Goal: Task Accomplishment & Management: Use online tool/utility

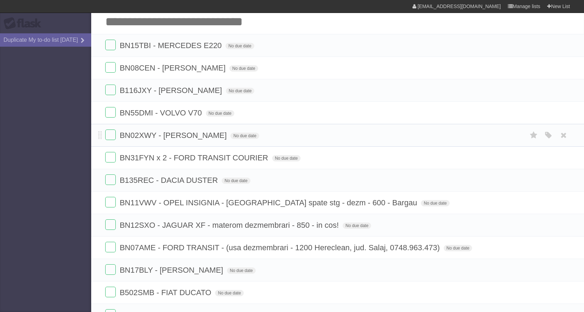
scroll to position [35, 0]
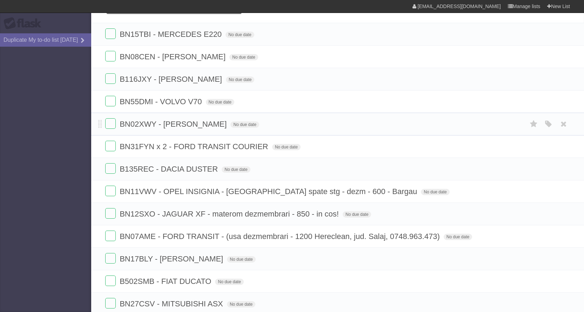
click at [97, 124] on li "BN02XWY - [PERSON_NAME] No due date White Red Blue Green Purple Orange" at bounding box center [337, 124] width 493 height 23
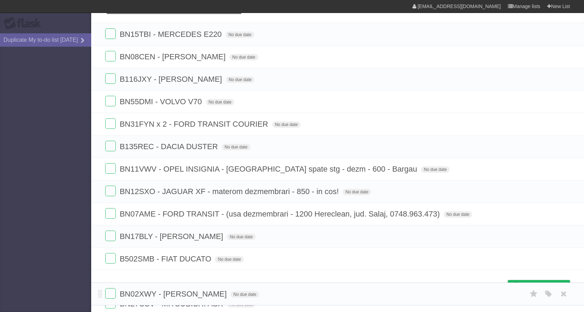
drag, startPoint x: 99, startPoint y: 123, endPoint x: 100, endPoint y: 289, distance: 165.5
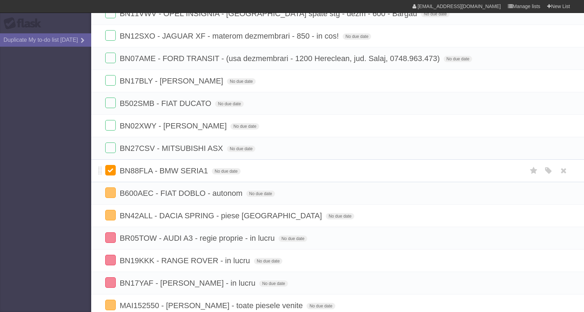
scroll to position [175, 0]
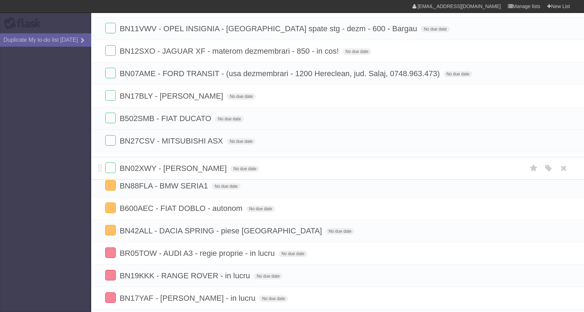
drag, startPoint x: 100, startPoint y: 141, endPoint x: 104, endPoint y: 168, distance: 26.9
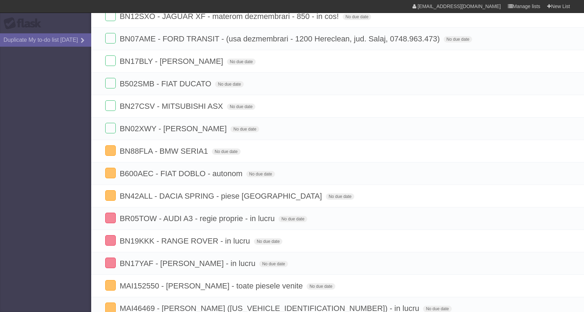
scroll to position [210, 0]
click at [0, 122] on aside "Flask Duplicate My to-do list [DATE]" at bounding box center [45, 156] width 91 height 312
click at [62, 178] on aside "Flask Duplicate My to-do list [DATE]" at bounding box center [45, 156] width 91 height 312
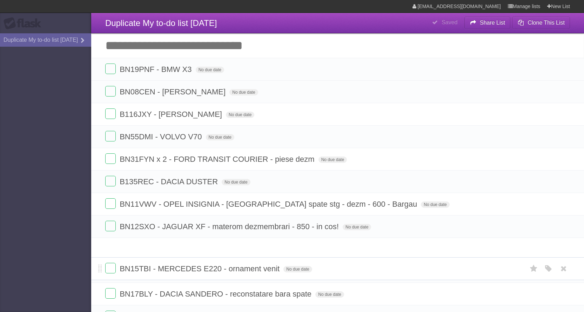
drag, startPoint x: 101, startPoint y: 93, endPoint x: 104, endPoint y: 276, distance: 182.7
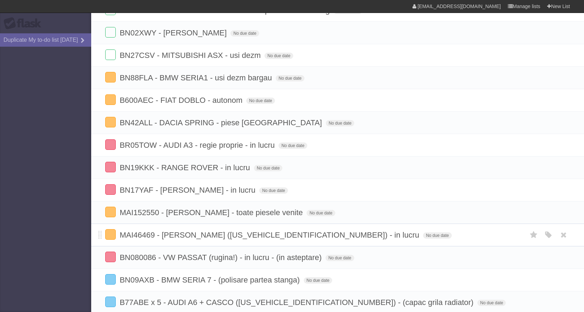
scroll to position [304, 0]
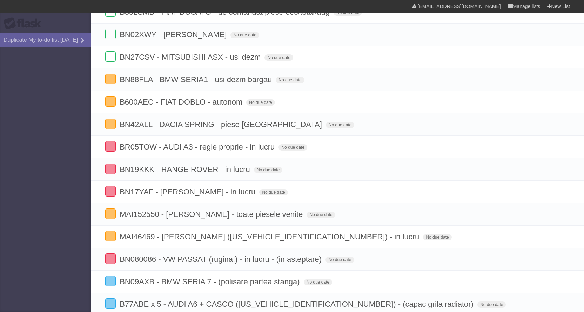
click at [3, 179] on aside "Flask Duplicate My to-do list [DATE]" at bounding box center [45, 156] width 91 height 312
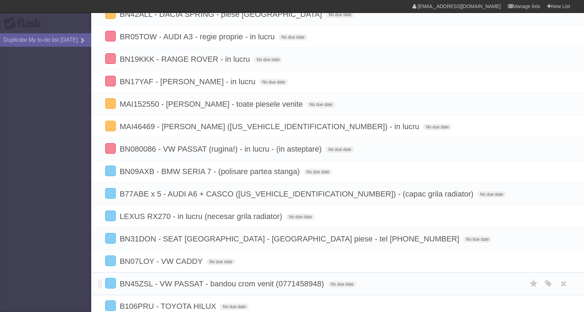
scroll to position [444, 0]
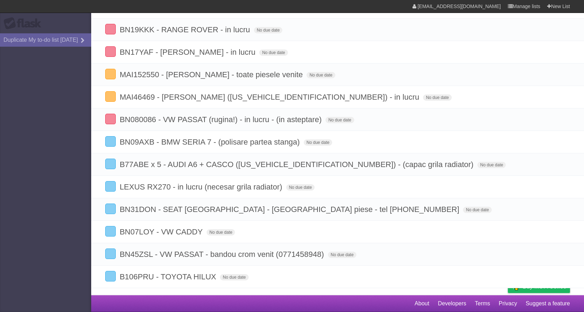
click at [0, 181] on aside "Flask Duplicate My to-do list [DATE]" at bounding box center [45, 156] width 91 height 312
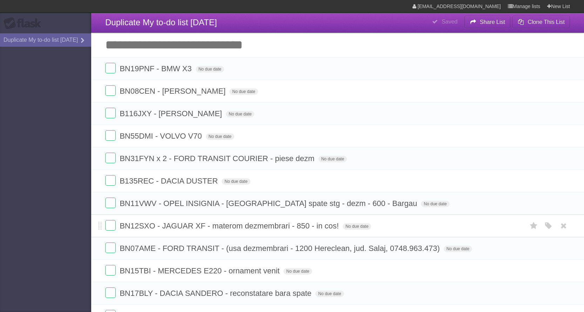
scroll to position [0, 0]
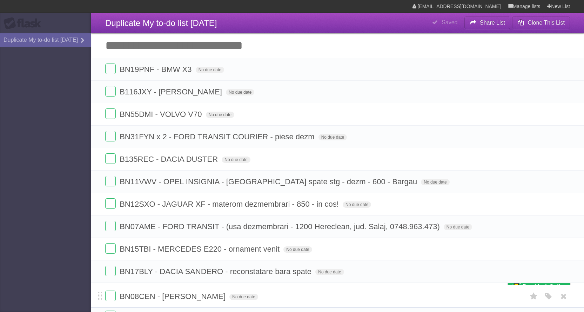
drag, startPoint x: 101, startPoint y: 93, endPoint x: 122, endPoint y: 292, distance: 200.6
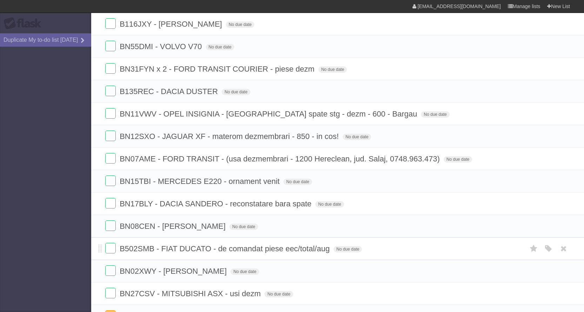
scroll to position [70, 0]
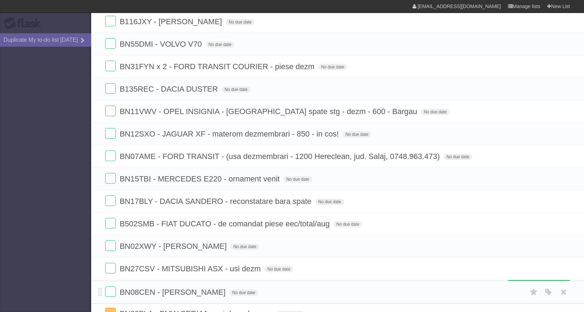
drag, startPoint x: 101, startPoint y: 224, endPoint x: 104, endPoint y: 292, distance: 67.7
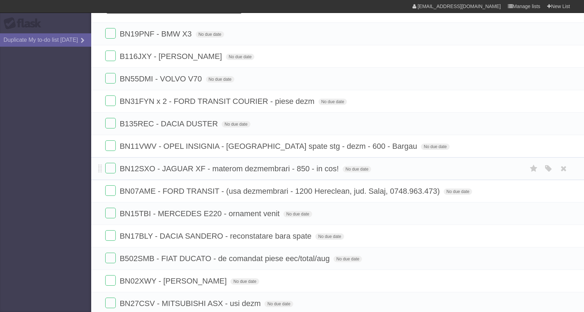
scroll to position [35, 0]
